Goal: Check status: Check status

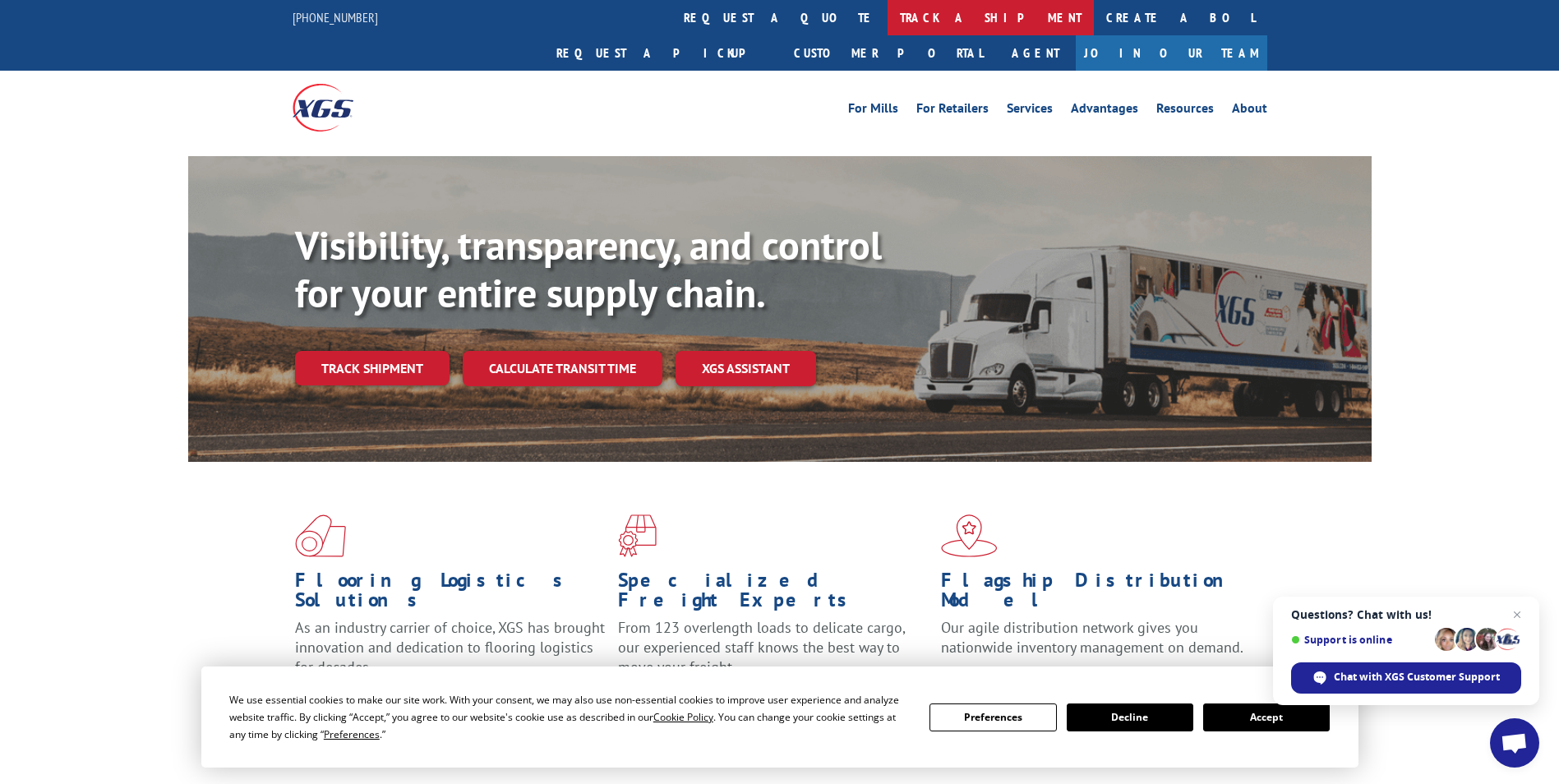
click at [888, 14] on link "track a shipment" at bounding box center [991, 17] width 206 height 35
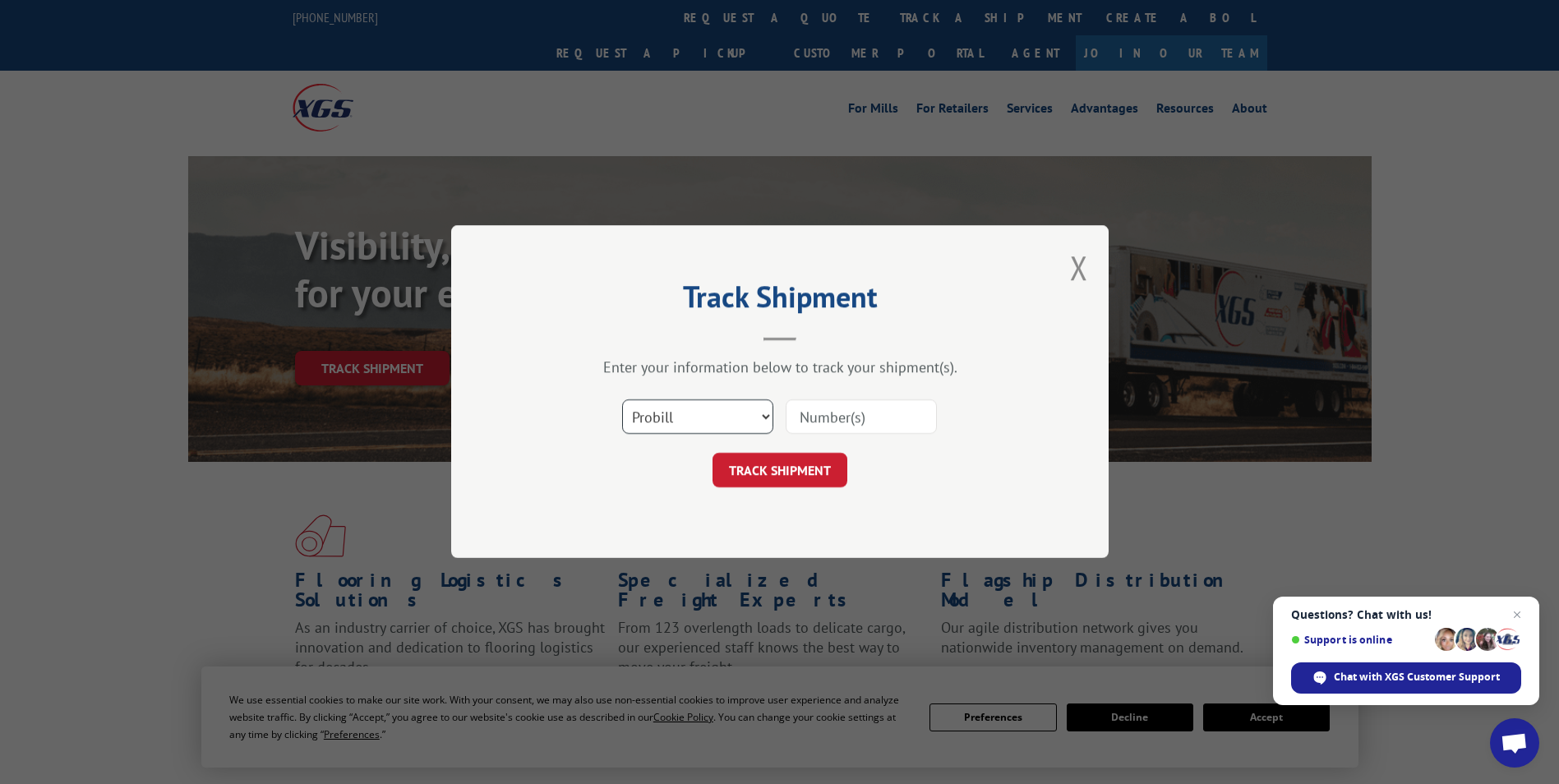
click at [723, 415] on select "Select category... Probill BOL PO" at bounding box center [697, 417] width 151 height 35
select select "bol"
click at [622, 400] on select "Select category... Probill BOL PO" at bounding box center [697, 417] width 151 height 35
click at [827, 412] on input at bounding box center [861, 417] width 151 height 35
paste input "6027112"
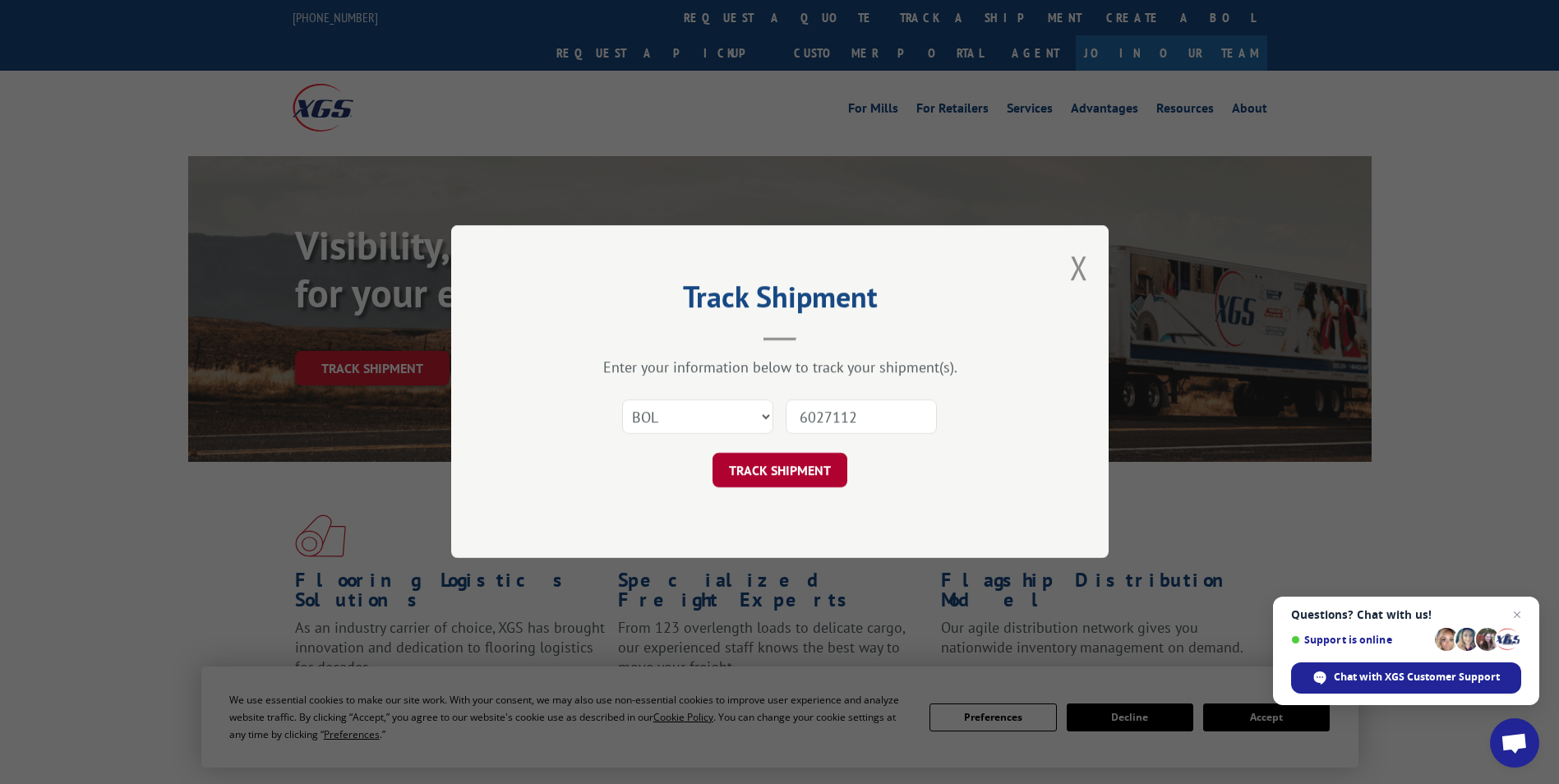
type input "6027112"
click at [798, 475] on button "TRACK SHIPMENT" at bounding box center [780, 471] width 134 height 35
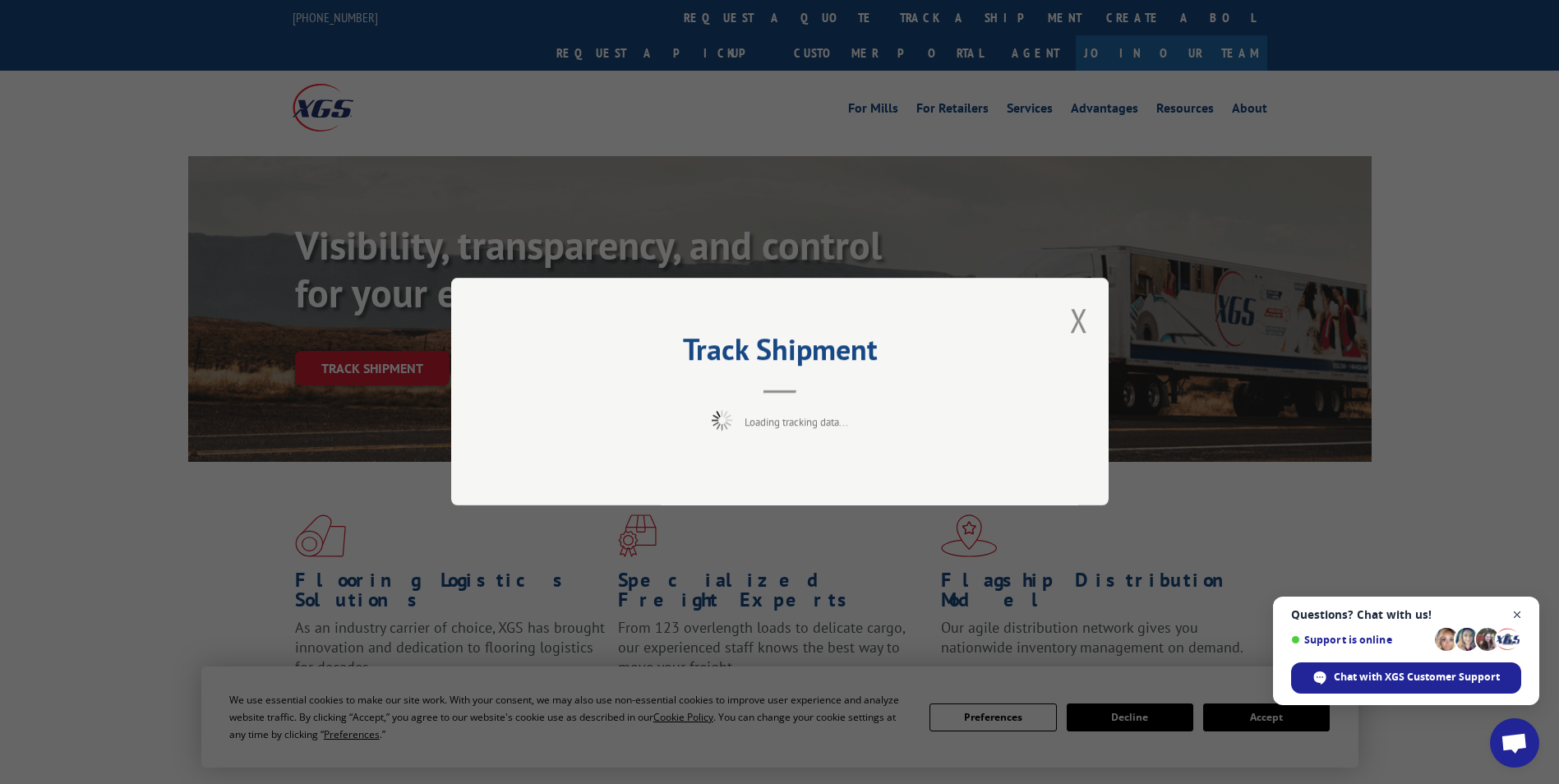
click at [1515, 617] on span "Close chat" at bounding box center [1517, 614] width 21 height 21
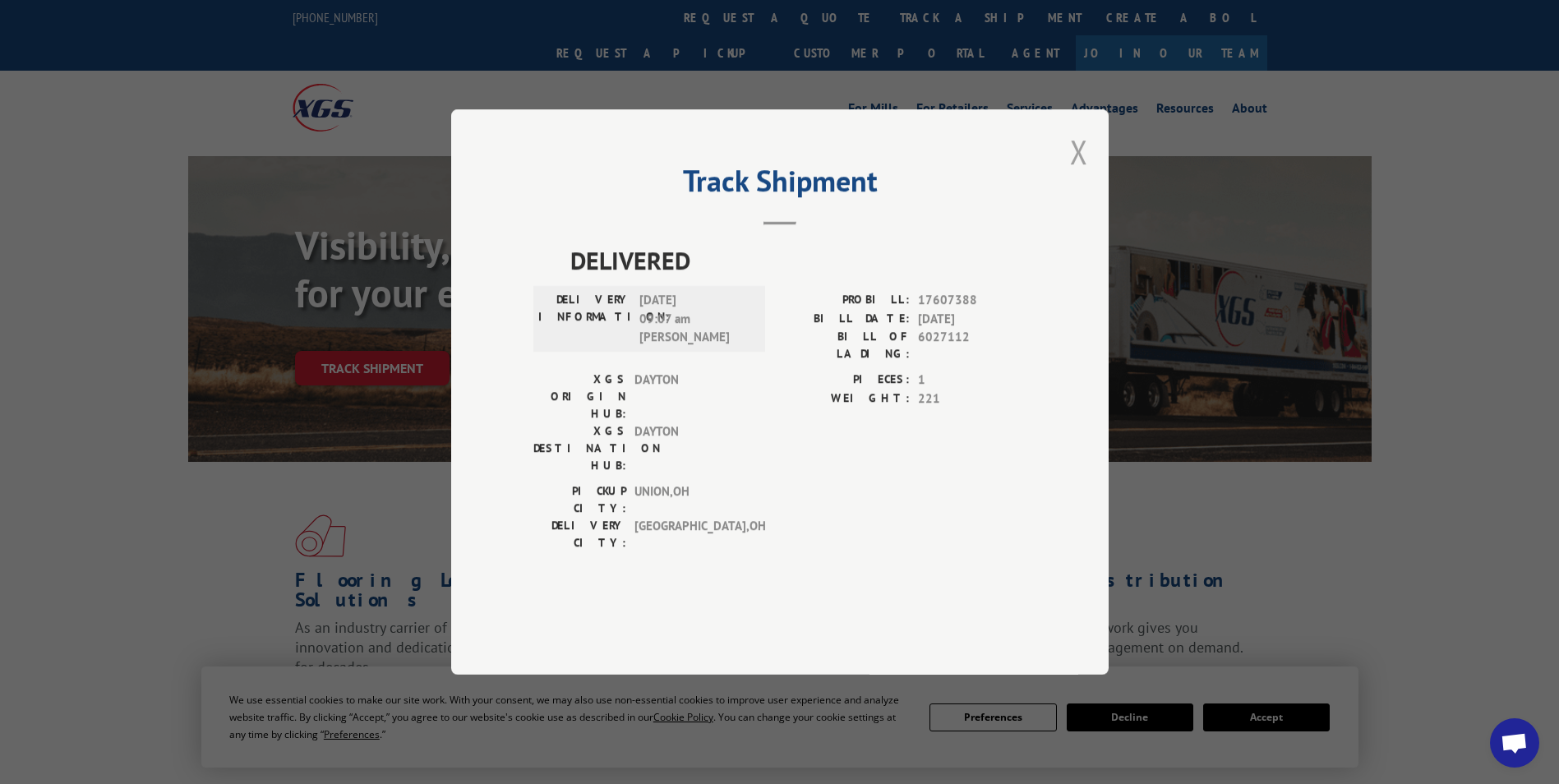
click at [1074, 173] on button "Close modal" at bounding box center [1079, 151] width 18 height 44
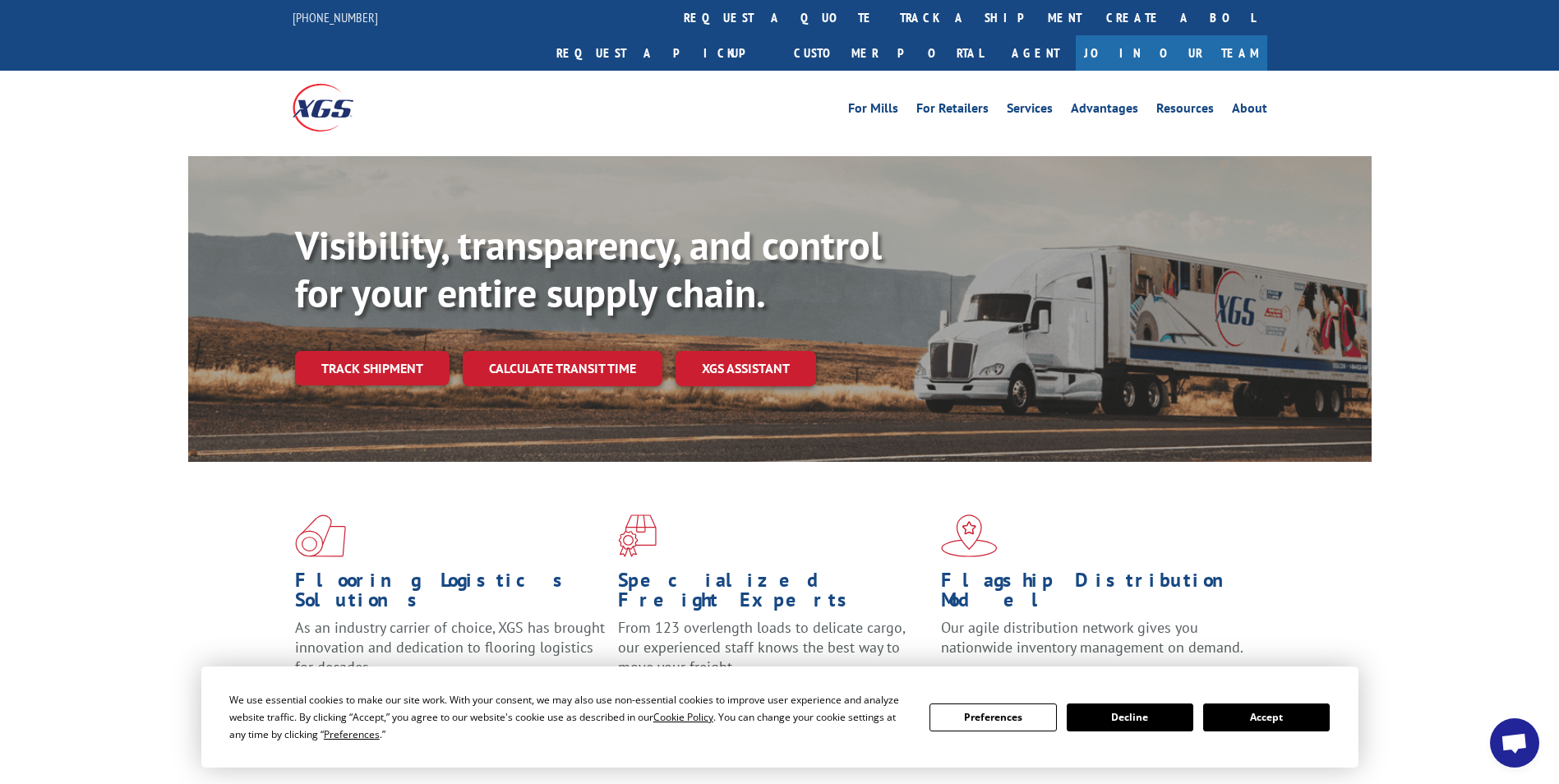
click at [1283, 717] on button "Accept" at bounding box center [1266, 717] width 126 height 28
